Goal: Navigation & Orientation: Find specific page/section

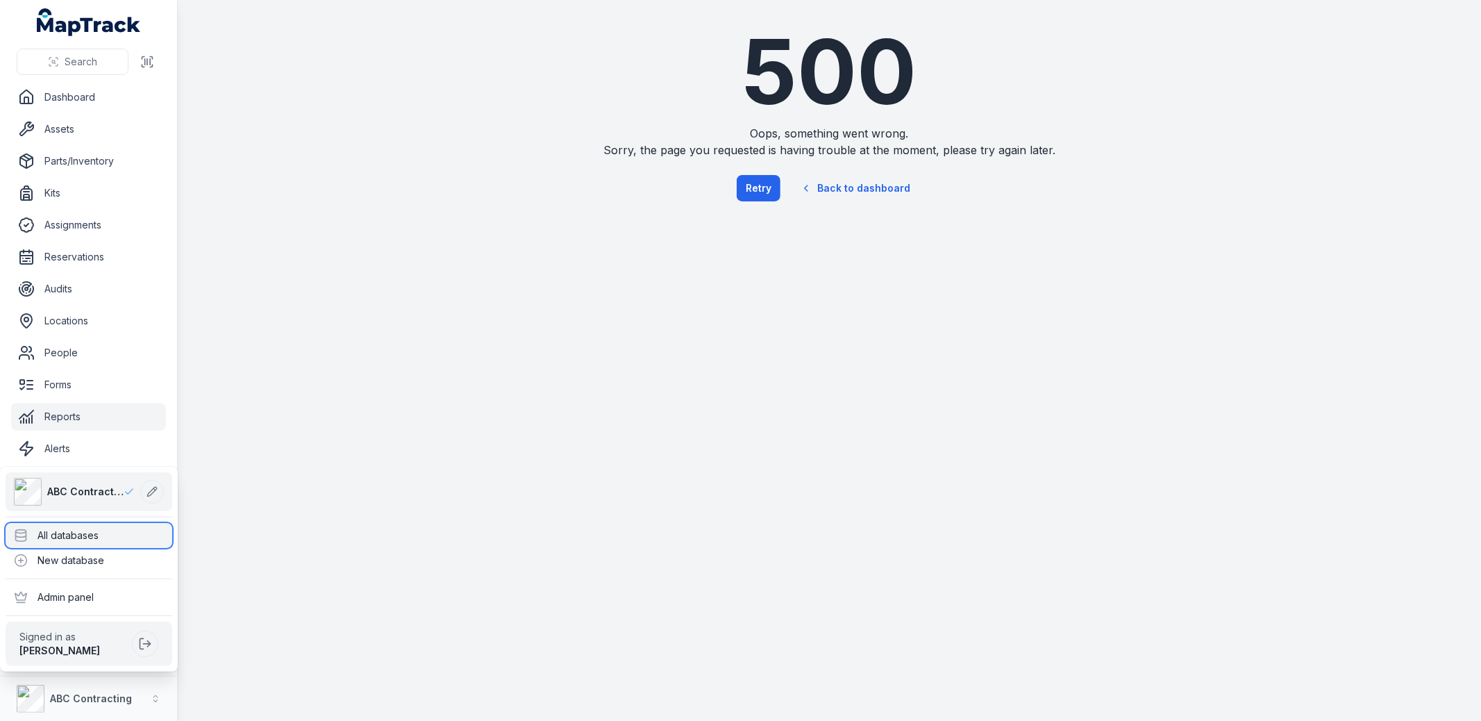
click at [103, 537] on div "All databases" at bounding box center [89, 535] width 167 height 25
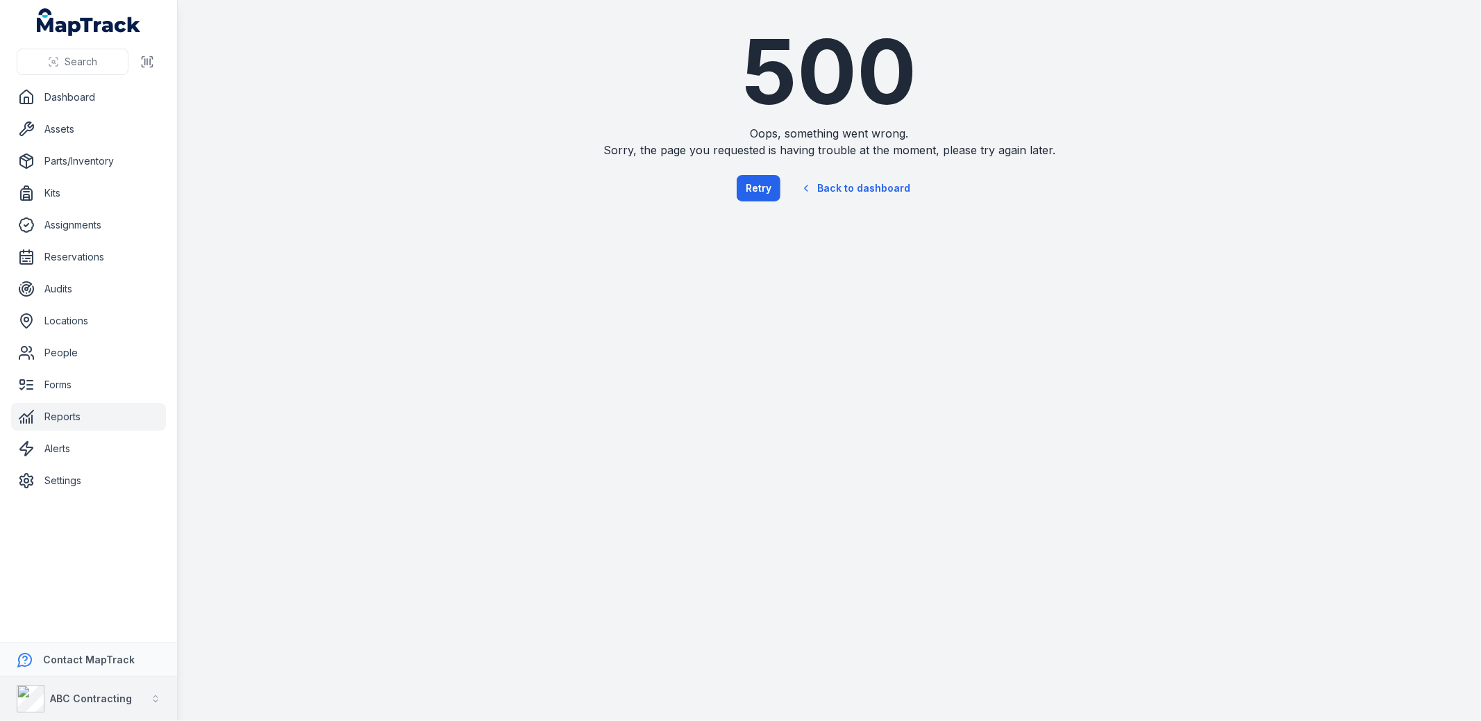
click at [118, 696] on strong "ABC Contracting" at bounding box center [91, 698] width 82 height 12
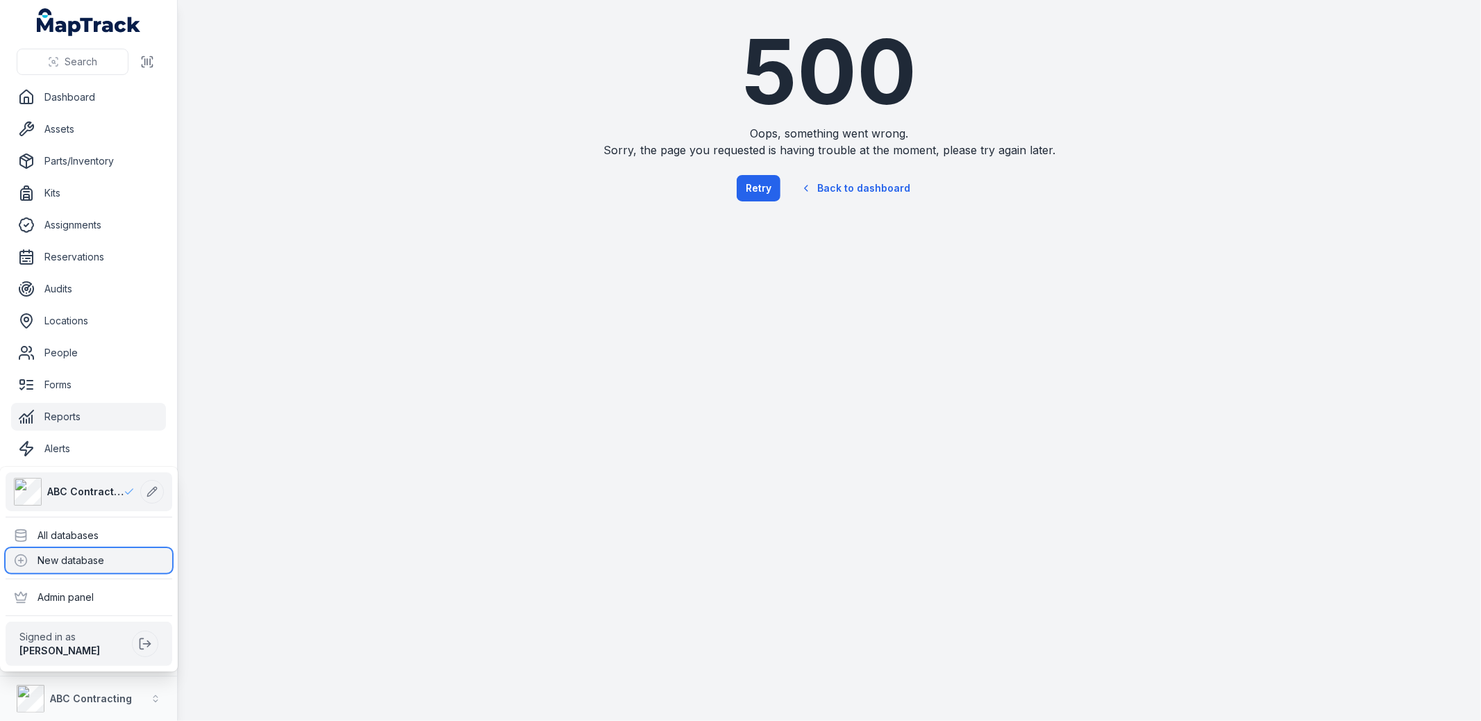
click at [122, 549] on div "New database" at bounding box center [89, 560] width 167 height 25
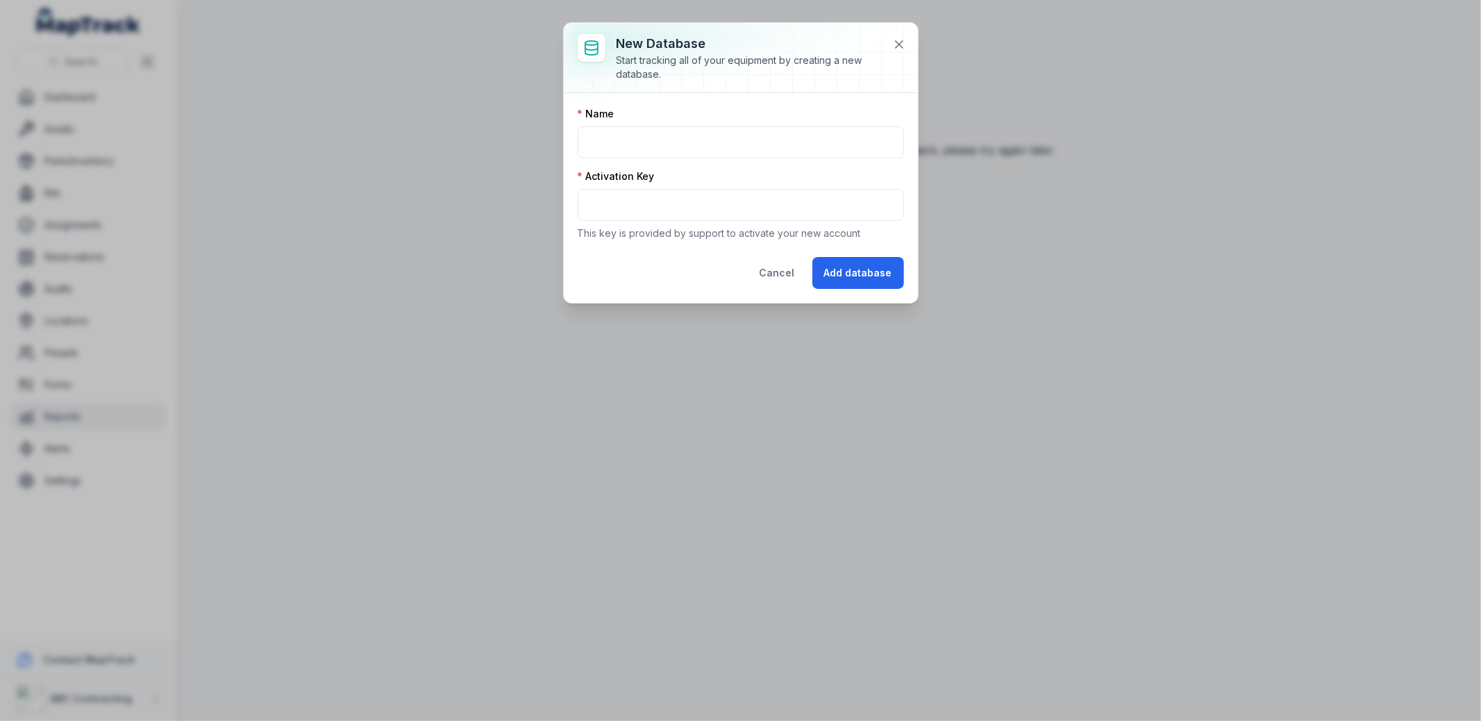
click at [122, 549] on div "New database Start tracking all of your equipment by creating a new database. N…" at bounding box center [740, 360] width 1481 height 721
click at [795, 274] on button "Cancel" at bounding box center [777, 273] width 59 height 32
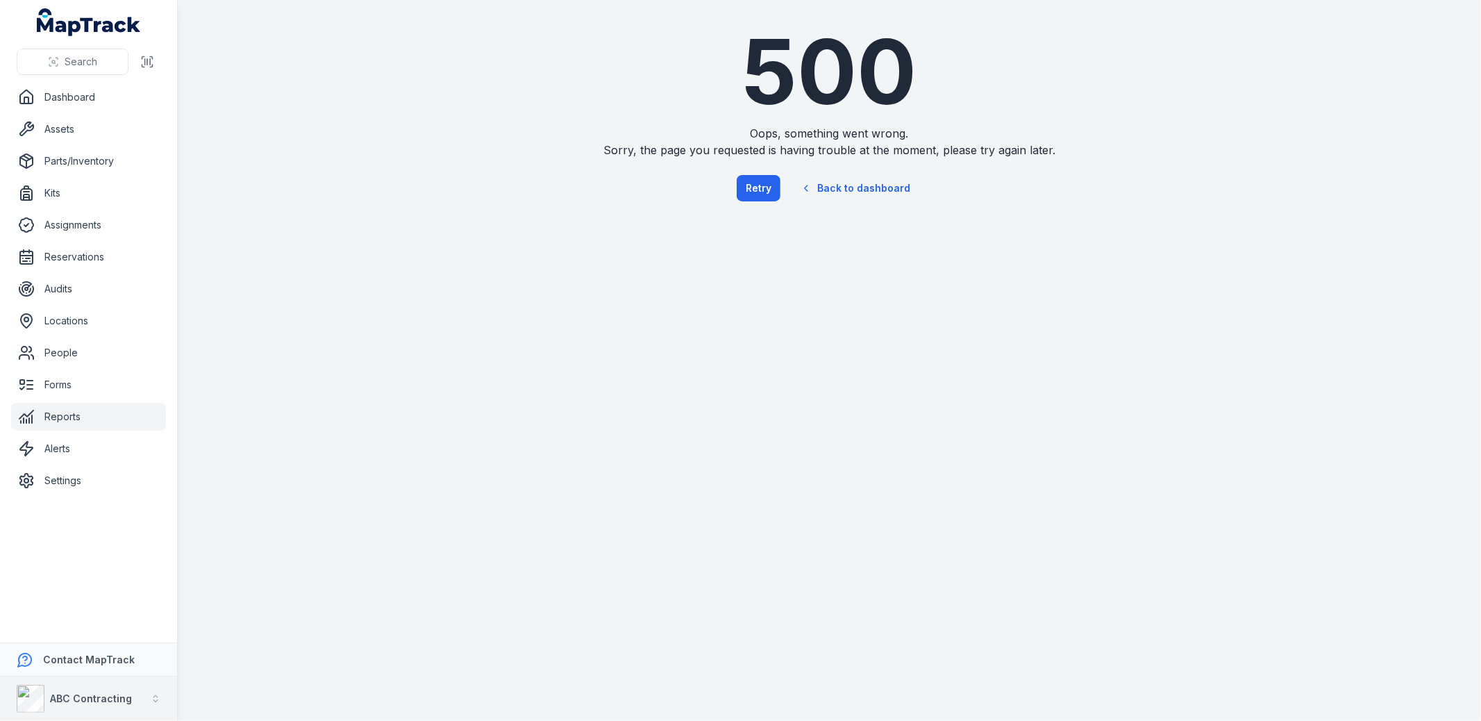
click at [103, 703] on strong "ABC Contracting" at bounding box center [91, 698] width 82 height 12
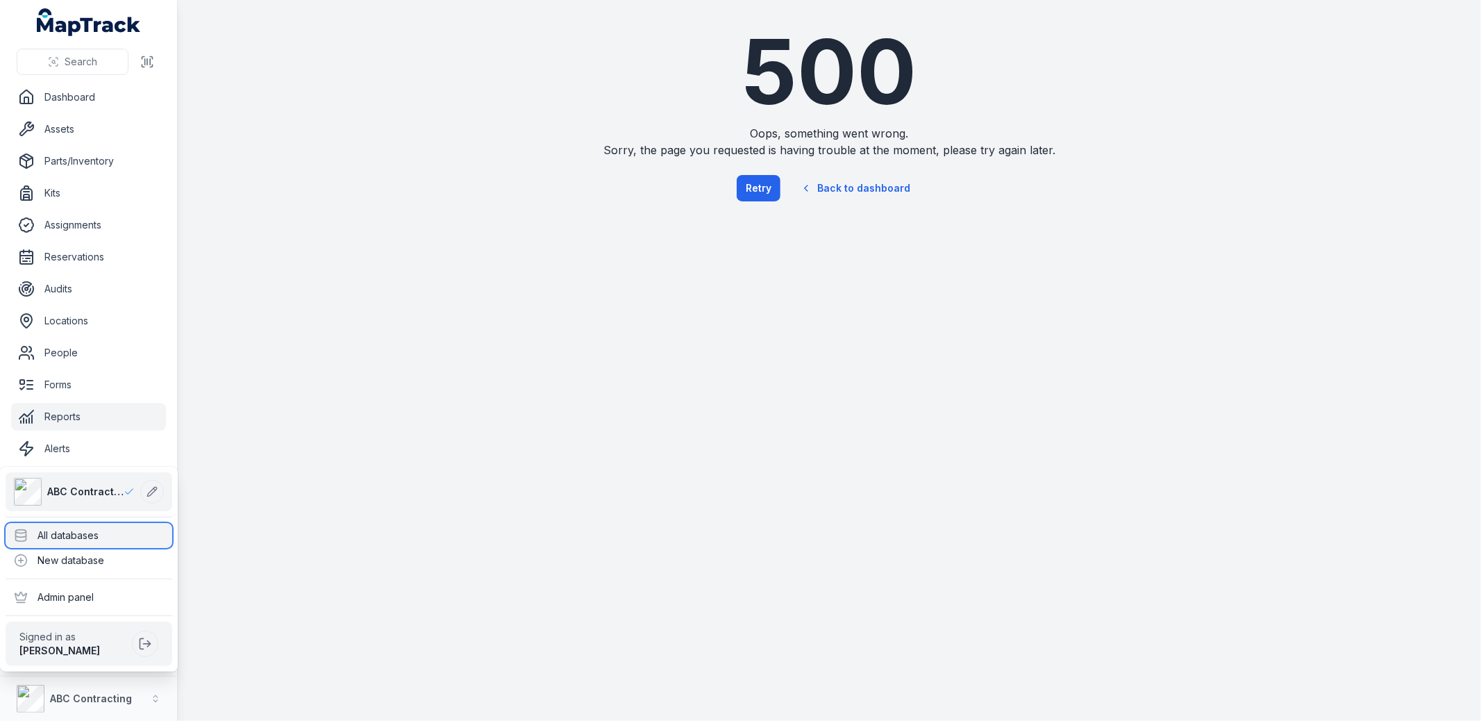
click at [92, 527] on div "All databases" at bounding box center [89, 535] width 167 height 25
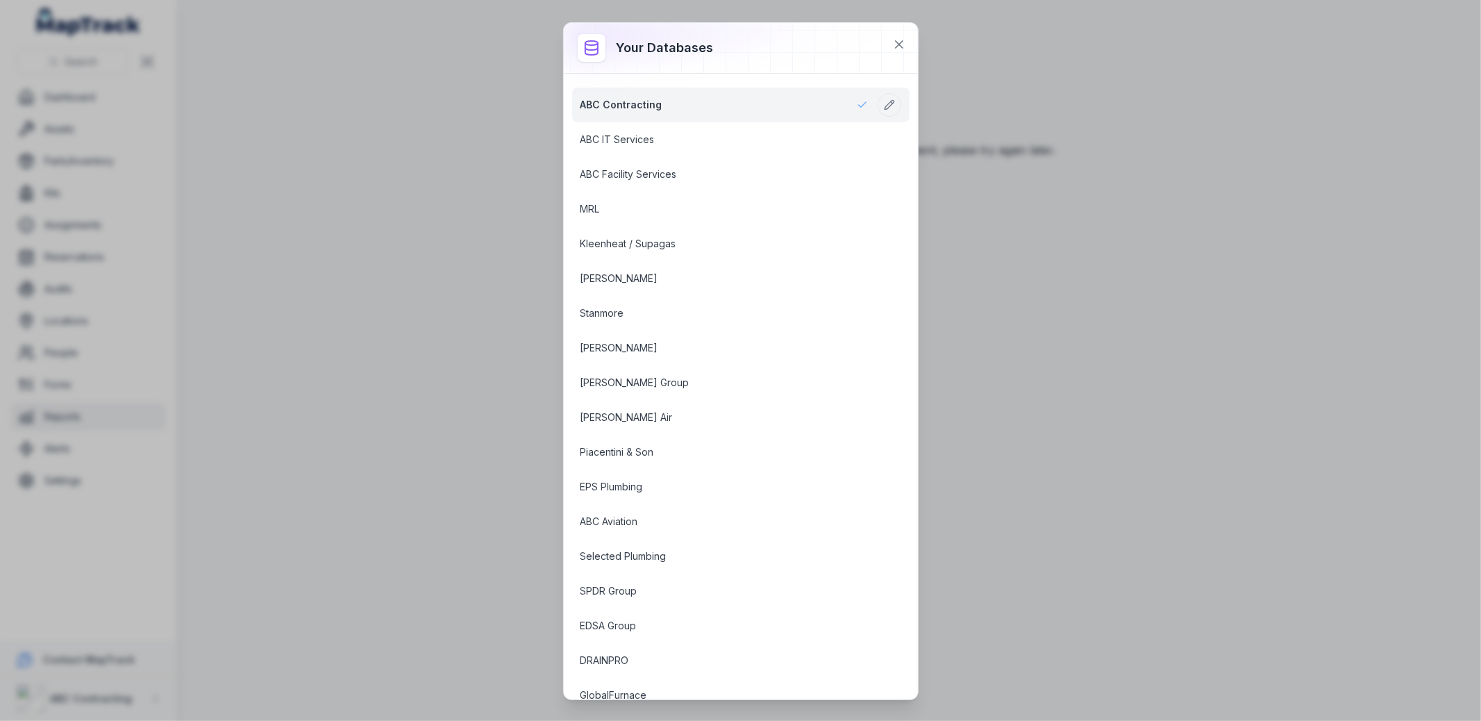
scroll to position [1685, 0]
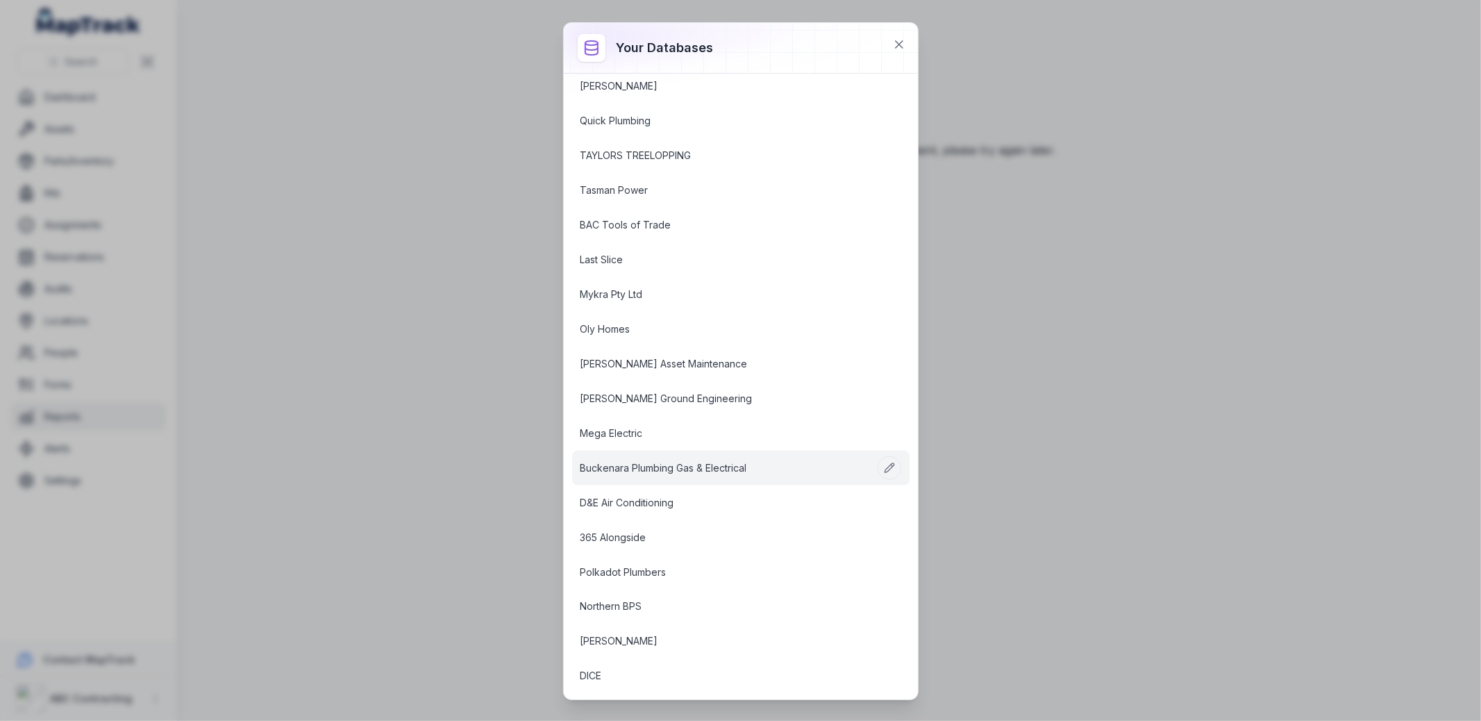
click at [643, 461] on link "Buckenara Plumbing Gas & Electrical" at bounding box center [723, 468] width 287 height 14
